Goal: Task Accomplishment & Management: Manage account settings

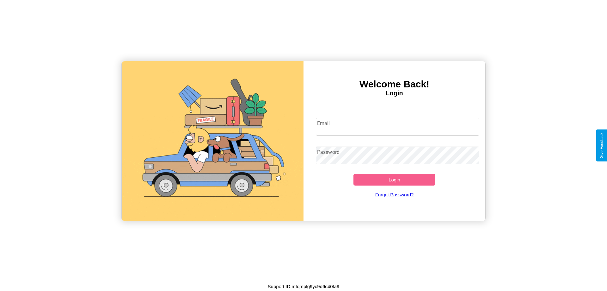
click at [397, 126] on input "Email" at bounding box center [398, 127] width 164 height 18
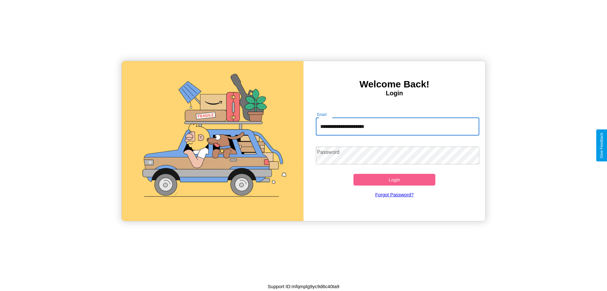
type input "**********"
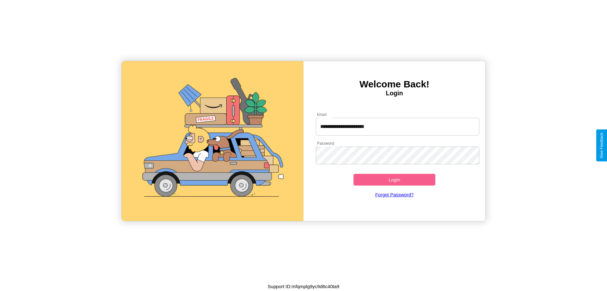
click at [394, 179] on button "Login" at bounding box center [394, 180] width 82 height 12
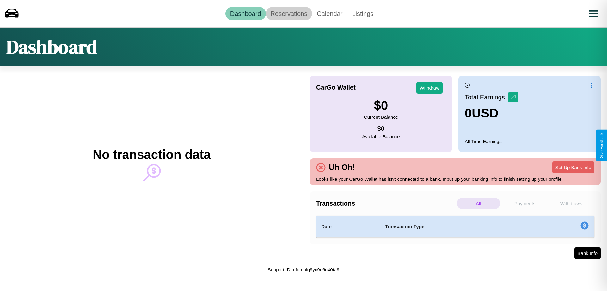
click at [289, 13] on link "Reservations" at bounding box center [289, 13] width 46 height 13
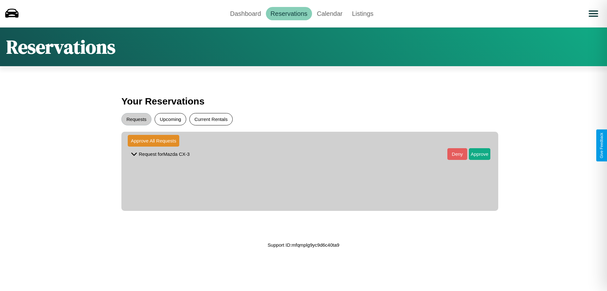
click at [211, 119] on button "Current Rentals" at bounding box center [210, 119] width 43 height 12
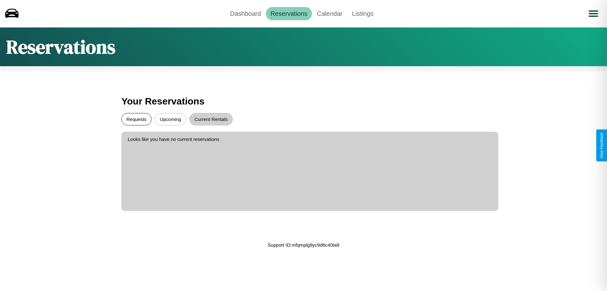
click at [136, 119] on button "Requests" at bounding box center [136, 119] width 30 height 12
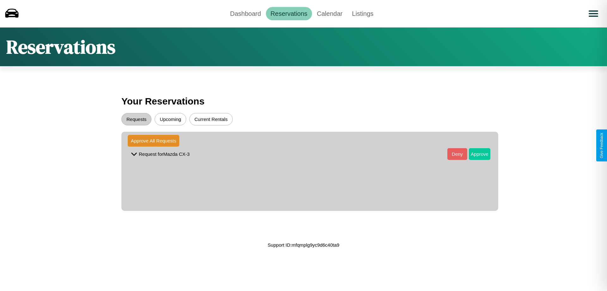
click at [475, 154] on button "Approve" at bounding box center [479, 154] width 21 height 12
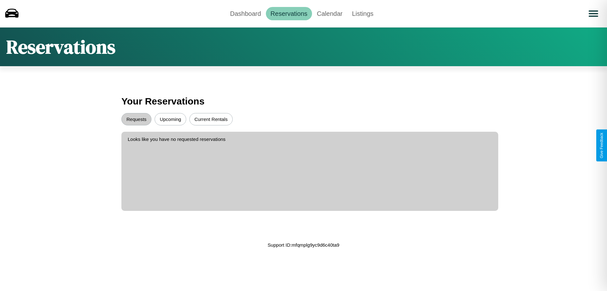
click at [170, 119] on button "Upcoming" at bounding box center [171, 119] width 32 height 12
click at [329, 13] on link "Calendar" at bounding box center [329, 13] width 35 height 13
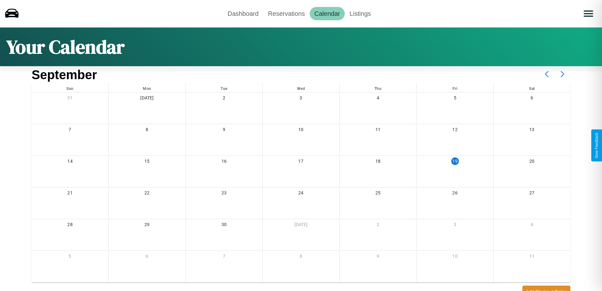
click at [563, 74] on icon at bounding box center [563, 74] width 16 height 16
